Goal: Information Seeking & Learning: Learn about a topic

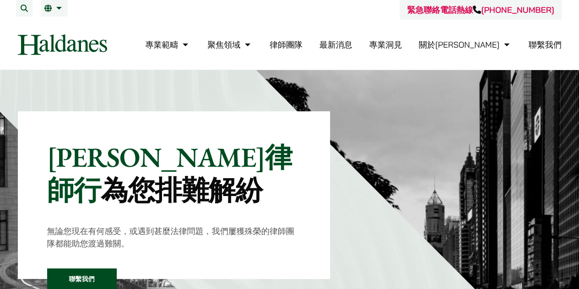
click at [303, 44] on link "律師團隊" at bounding box center [286, 44] width 33 height 11
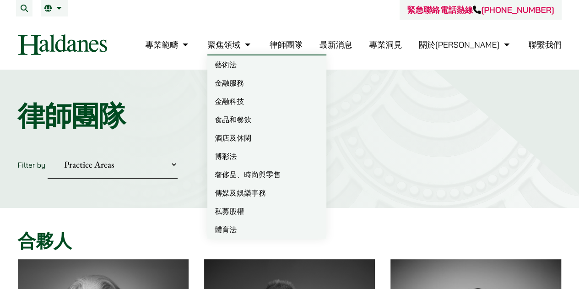
click at [290, 68] on link "藝術法" at bounding box center [267, 64] width 119 height 18
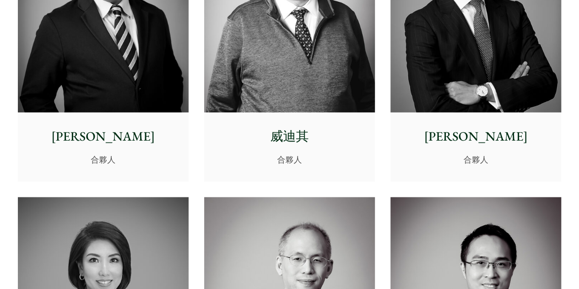
scroll to position [658, 0]
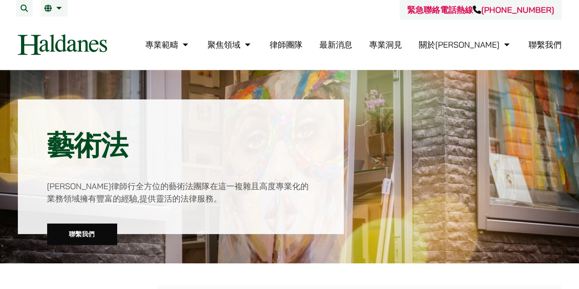
click at [303, 43] on link "律師團隊" at bounding box center [286, 44] width 33 height 11
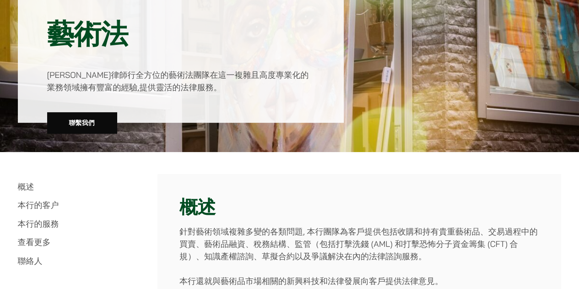
scroll to position [117, 0]
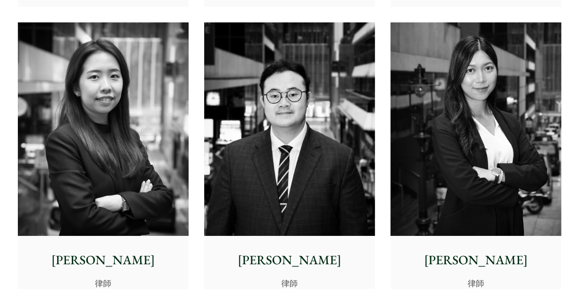
scroll to position [3291, 0]
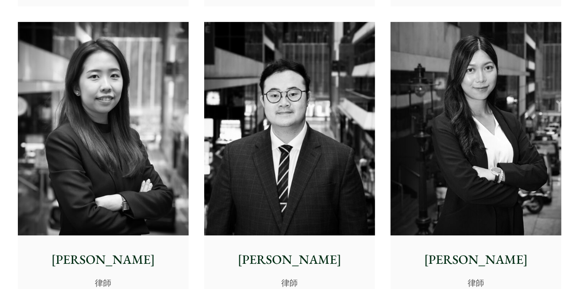
click at [388, 110] on div "盧思敏 高級律師 梁蔚茵 高級律師 陳航 高級律師 閻雪霏 律師 馬熙筠 律師 呂致諾 律師 陳美均 律師 蔡樂賢 律師 伍芷筠" at bounding box center [290, 14] width 560 height 1791
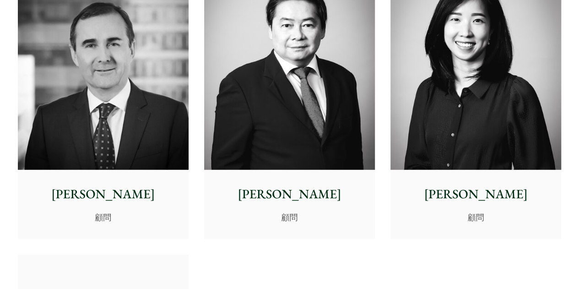
scroll to position [4619, 0]
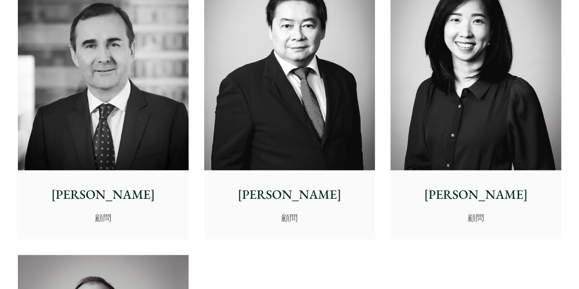
click at [495, 85] on img at bounding box center [476, 64] width 171 height 214
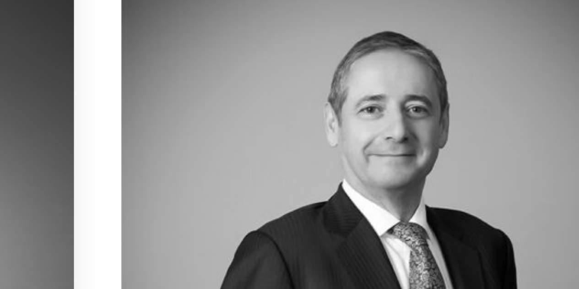
scroll to position [278, 0]
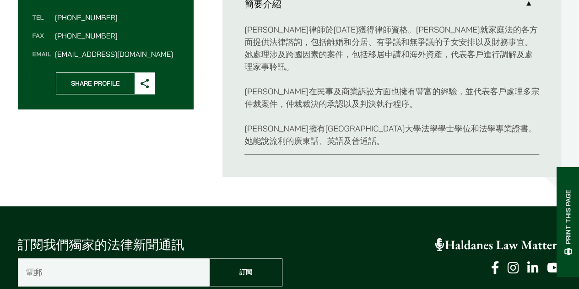
scroll to position [382, 0]
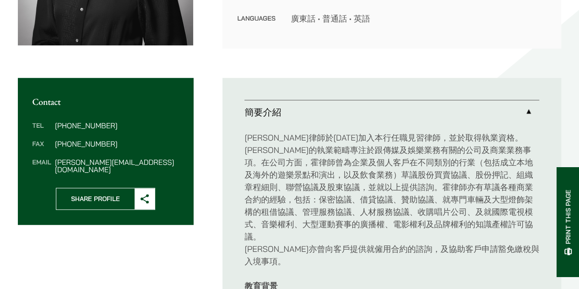
scroll to position [274, 0]
